Goal: Task Accomplishment & Management: Use online tool/utility

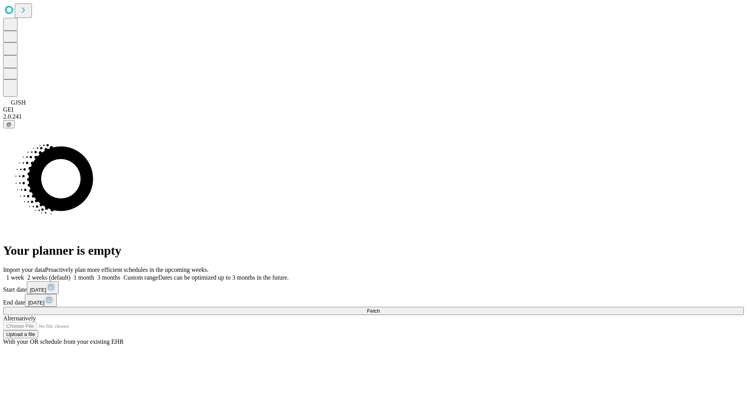
click at [380, 308] on span "Fetch" at bounding box center [373, 311] width 13 height 6
